Goal: Information Seeking & Learning: Learn about a topic

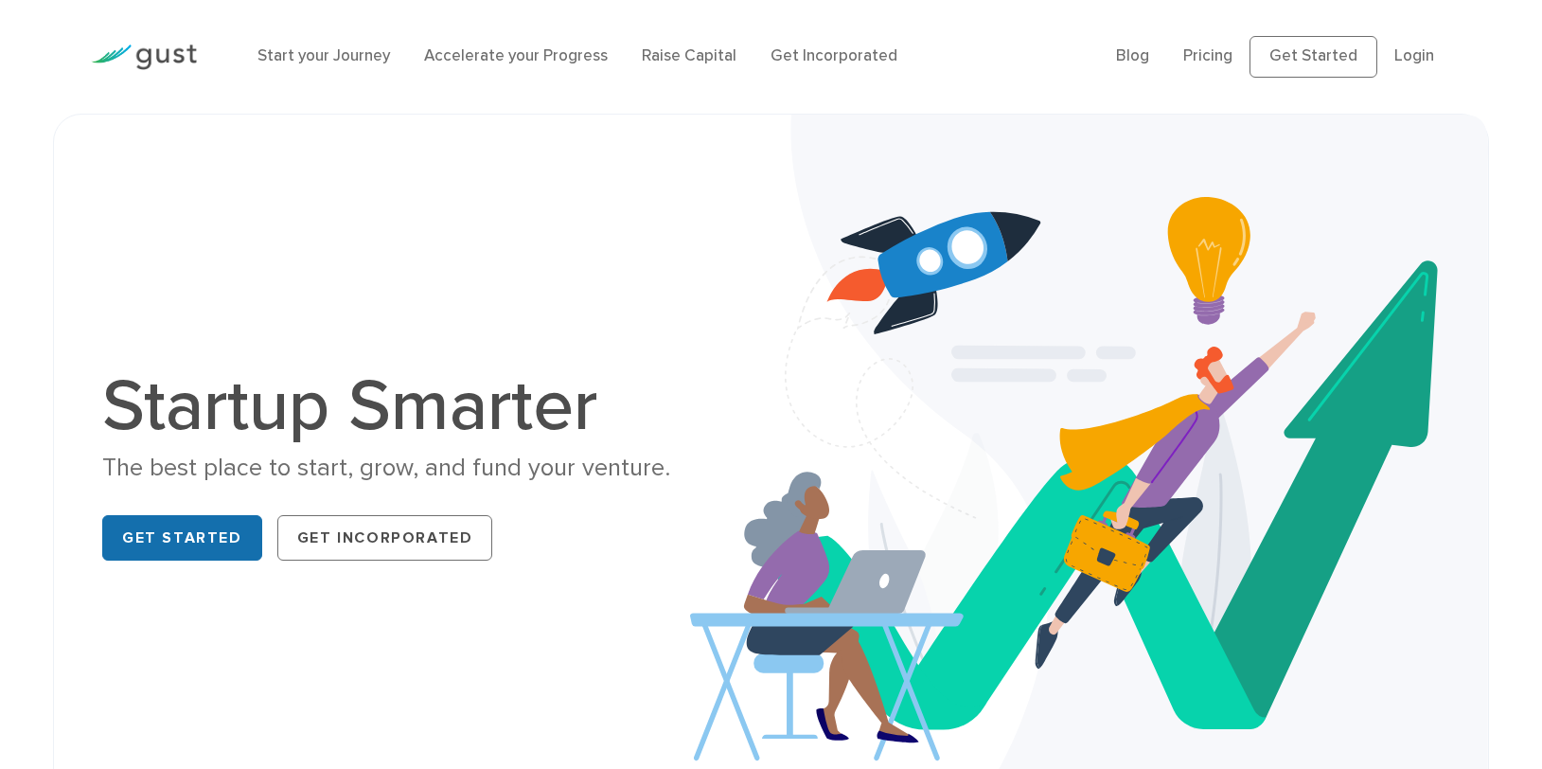
click at [190, 534] on link "Get Started" at bounding box center [182, 537] width 160 height 45
click at [1214, 55] on link "Pricing" at bounding box center [1207, 55] width 49 height 19
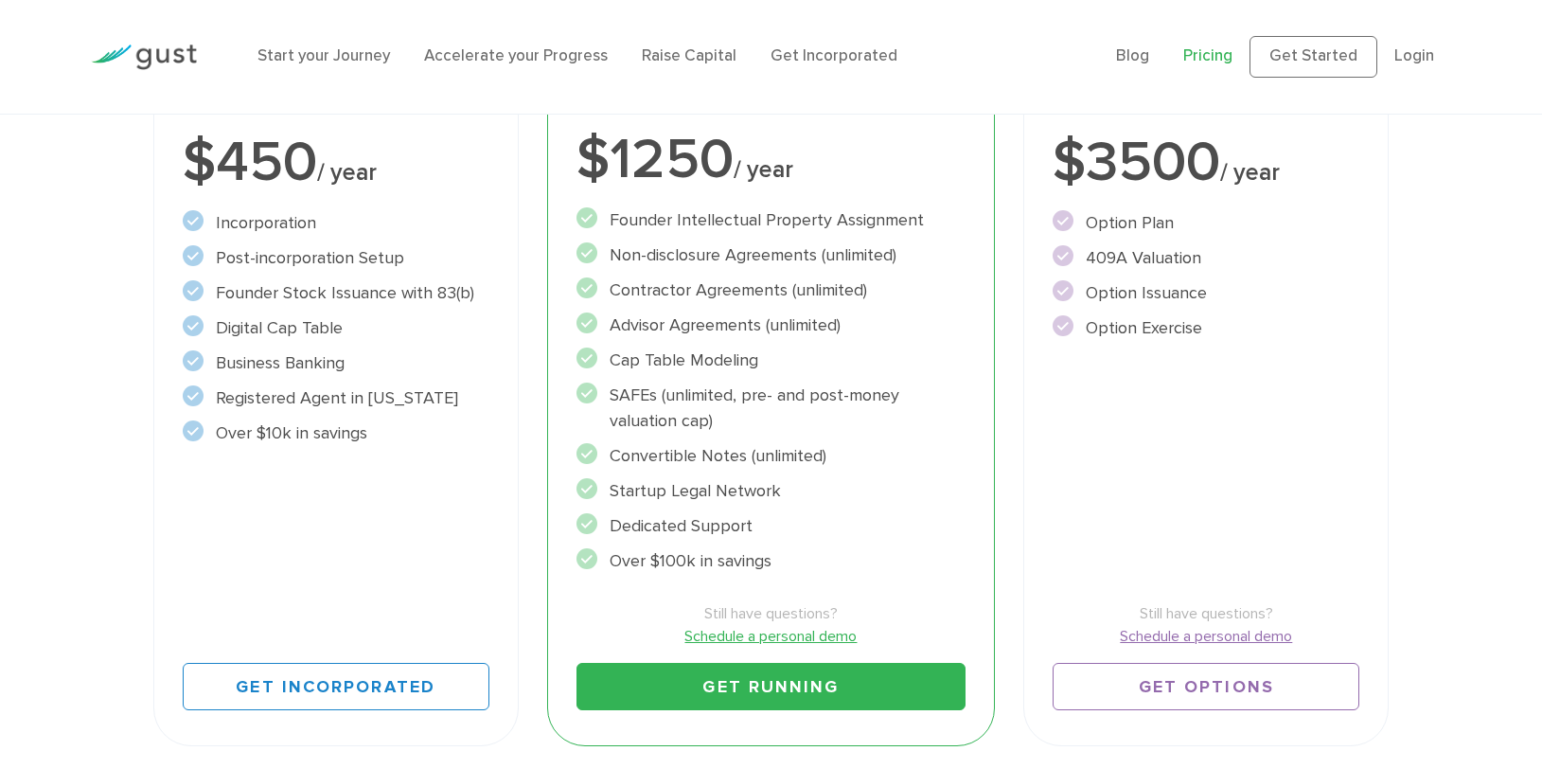
scroll to position [568, 0]
